Goal: Use online tool/utility: Utilize a website feature to perform a specific function

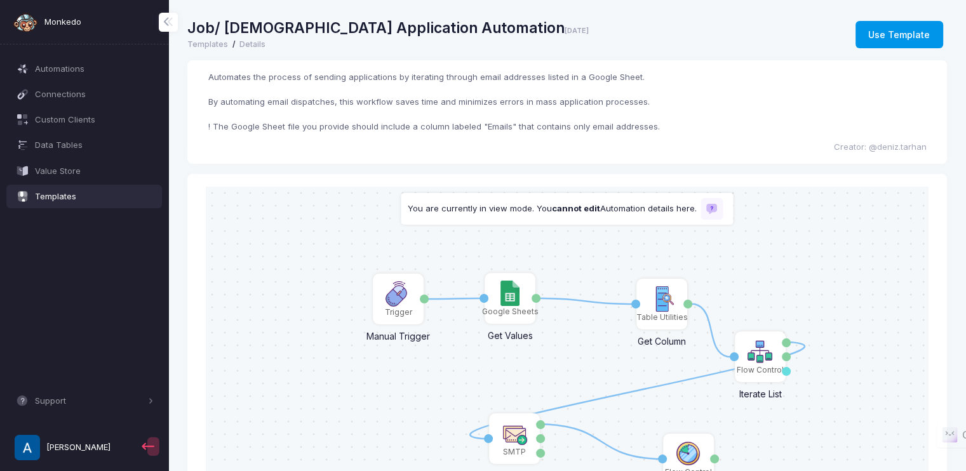
click at [908, 40] on button "Use Template" at bounding box center [899, 35] width 88 height 28
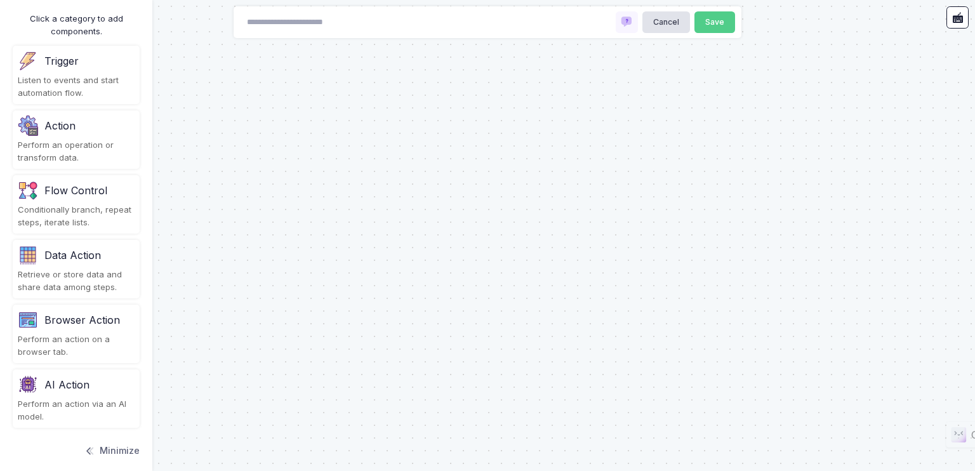
type input "**********"
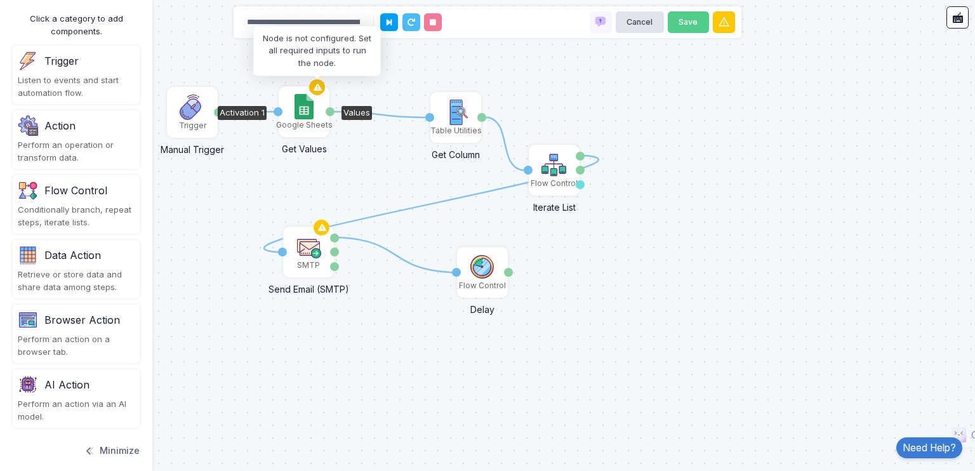
click at [316, 91] on icon at bounding box center [317, 88] width 15 height 18
click at [312, 112] on img at bounding box center [304, 106] width 18 height 25
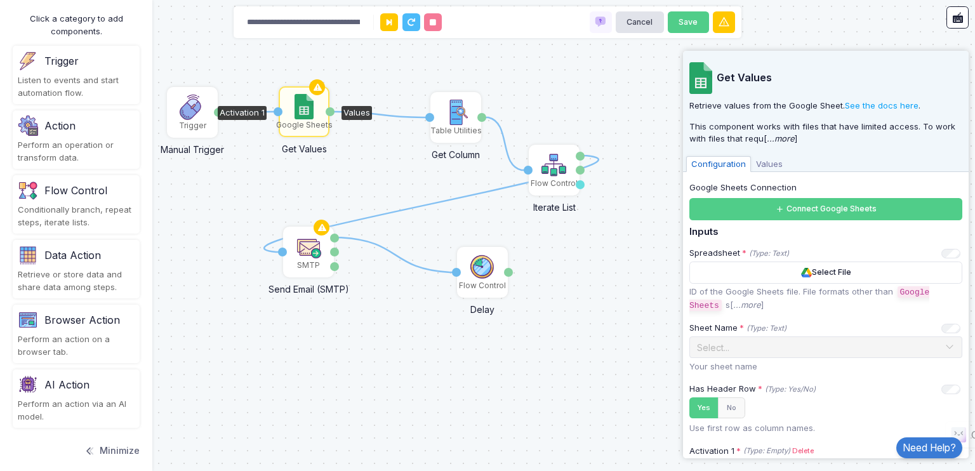
click at [767, 166] on span "Values" at bounding box center [769, 164] width 37 height 17
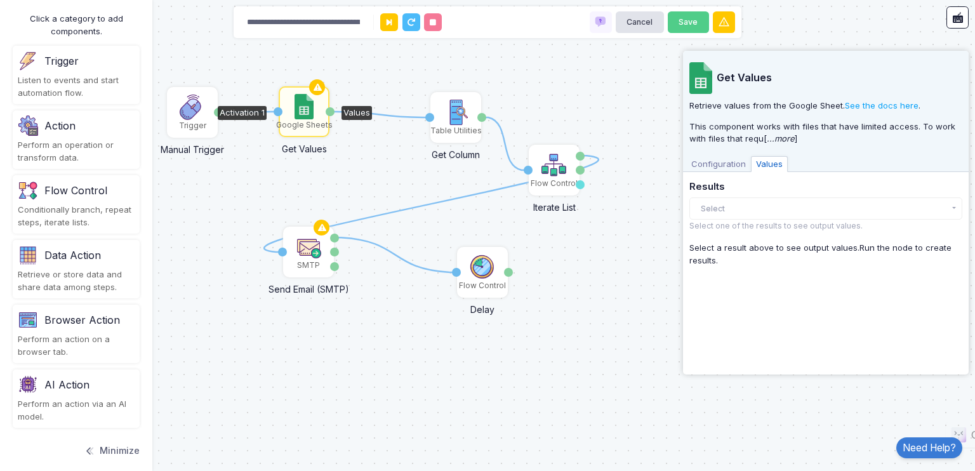
click at [724, 163] on span "Configuration" at bounding box center [718, 164] width 65 height 17
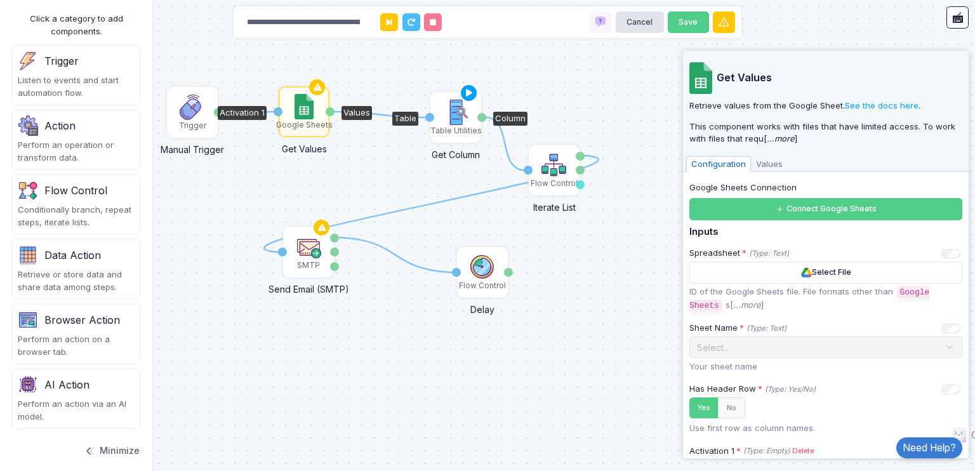
click at [442, 126] on div "Table Utilities" at bounding box center [455, 130] width 51 height 11
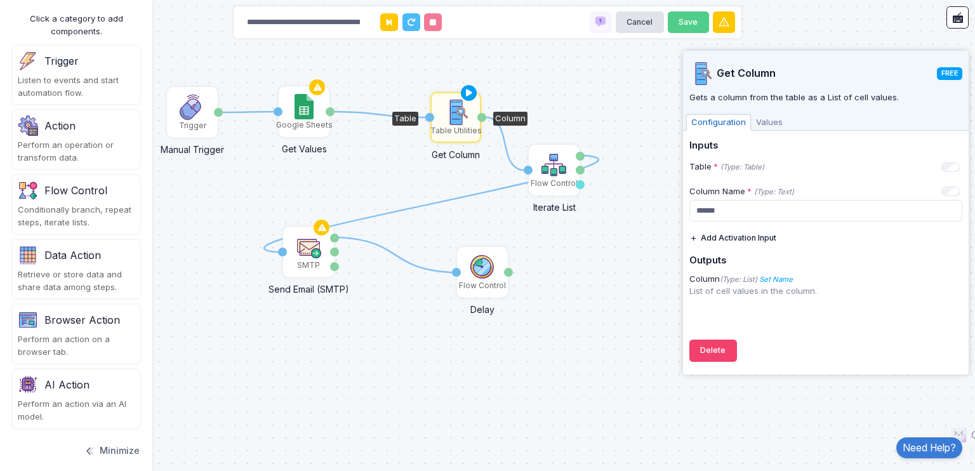
click at [768, 121] on span "Values" at bounding box center [769, 122] width 37 height 17
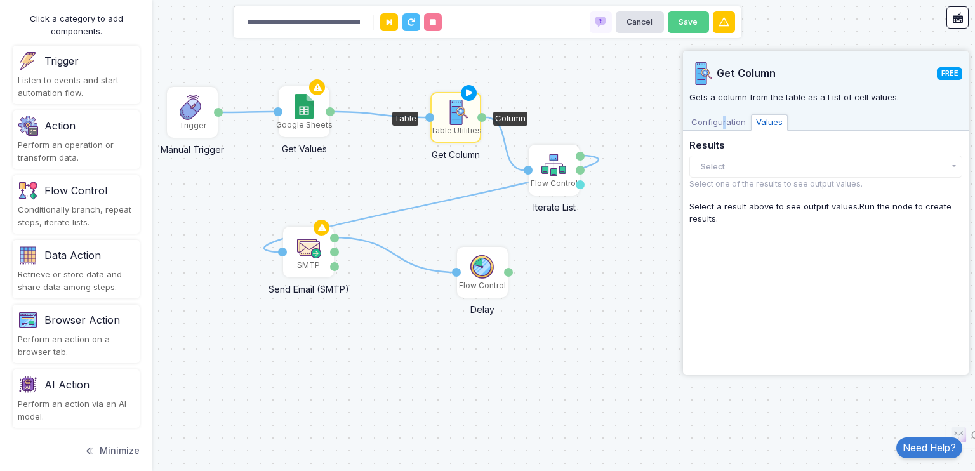
click at [723, 121] on span "Configuration" at bounding box center [718, 122] width 65 height 17
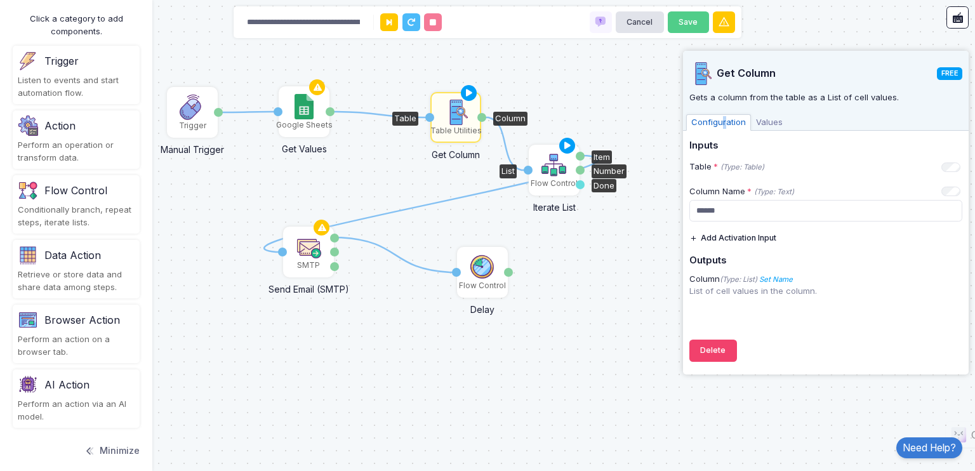
click at [547, 160] on img at bounding box center [554, 164] width 25 height 25
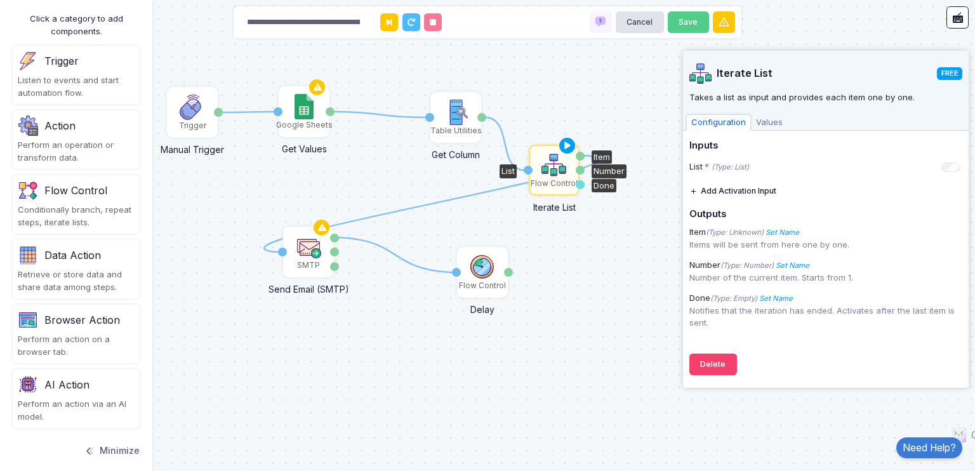
click at [782, 119] on span "Values" at bounding box center [769, 122] width 37 height 17
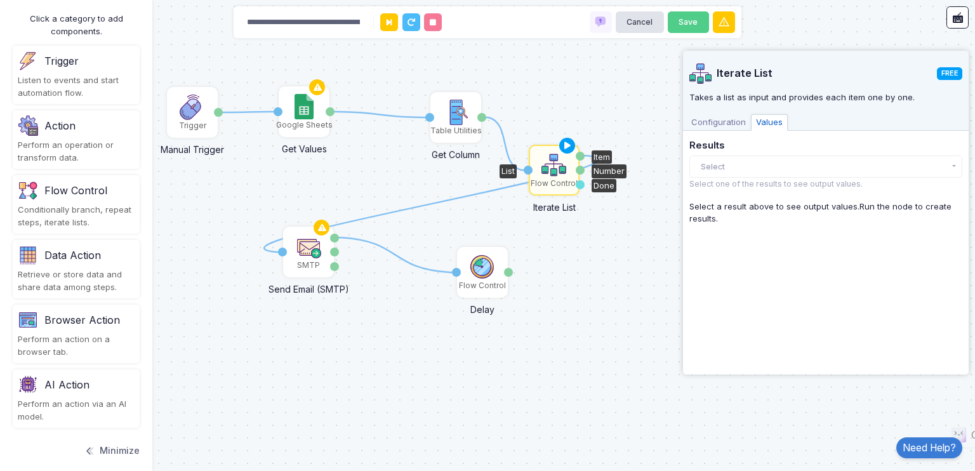
click at [724, 126] on span "Configuration" at bounding box center [718, 122] width 65 height 17
